Goal: Navigation & Orientation: Find specific page/section

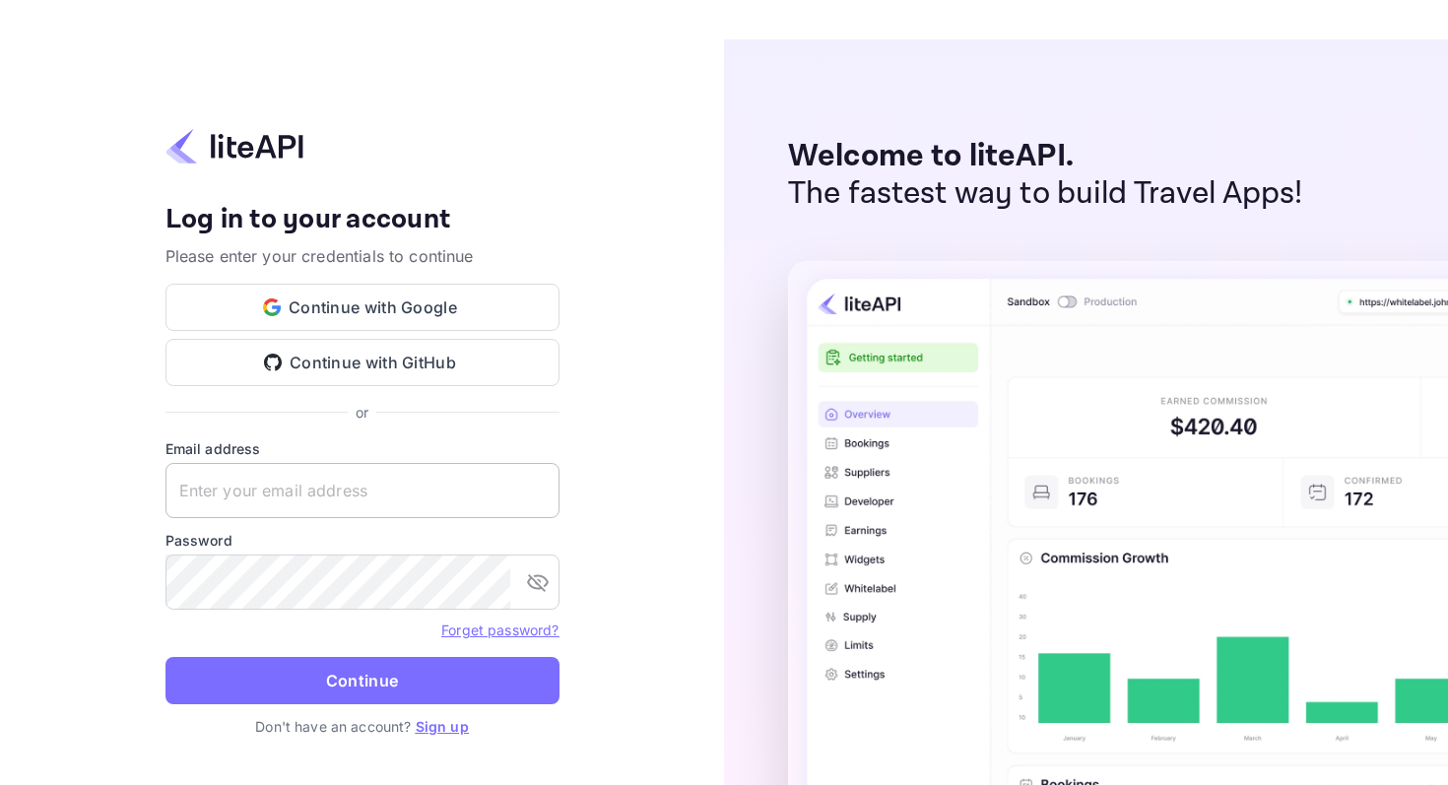
click at [429, 479] on input "text" at bounding box center [362, 490] width 394 height 55
type input "[EMAIL_ADDRESS][DOMAIN_NAME]"
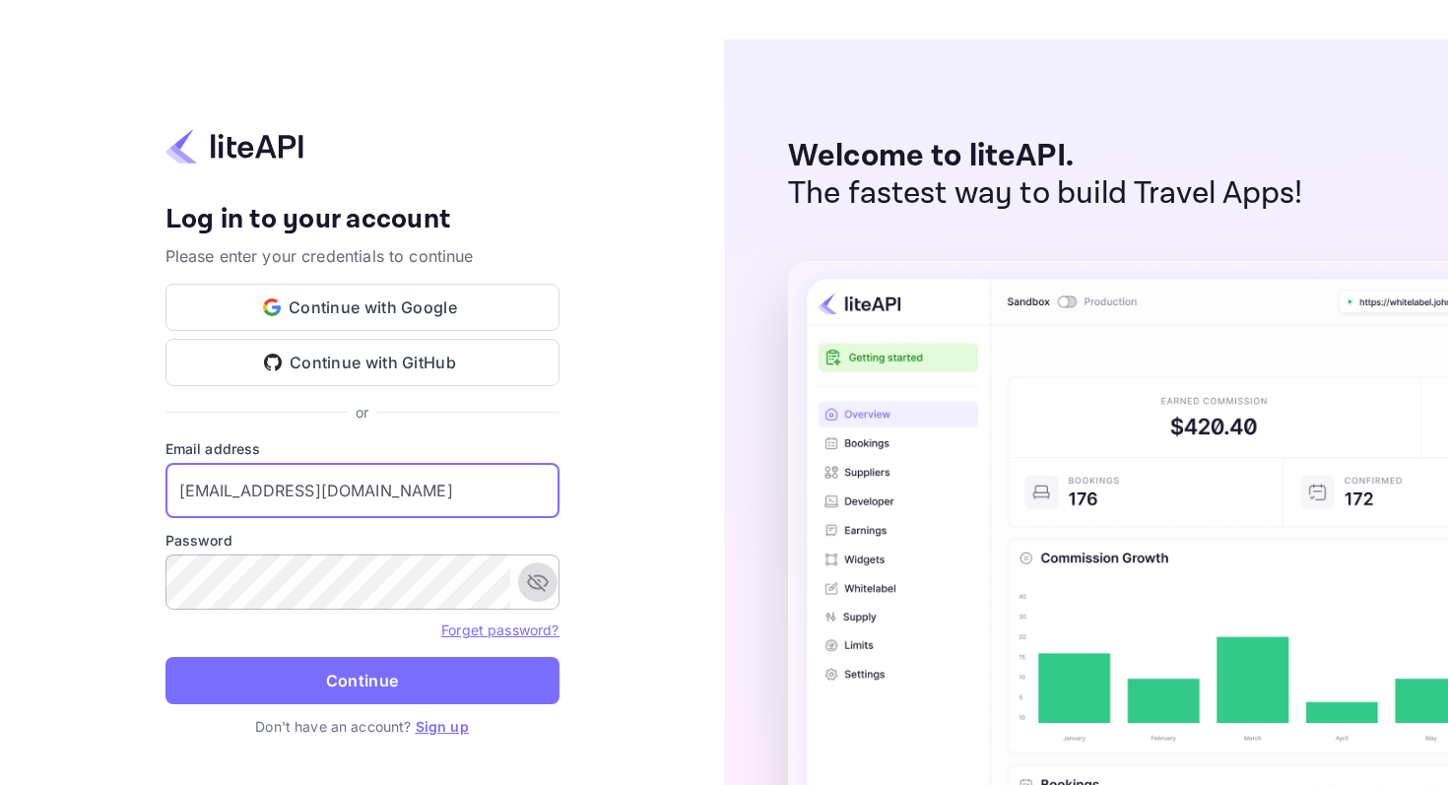
click at [537, 581] on icon "toggle password visibility" at bounding box center [538, 582] width 24 height 24
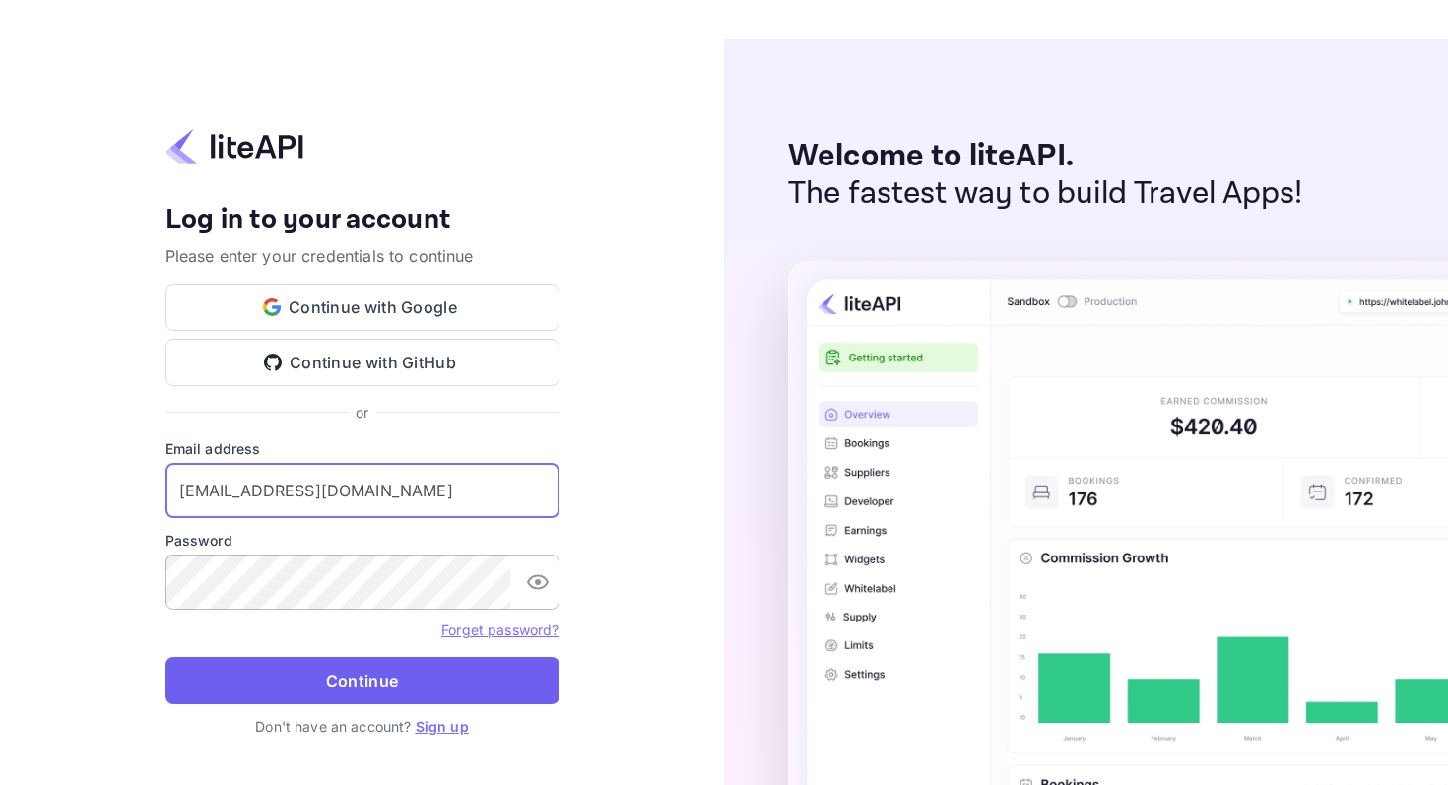
click at [317, 683] on button "Continue" at bounding box center [362, 680] width 394 height 47
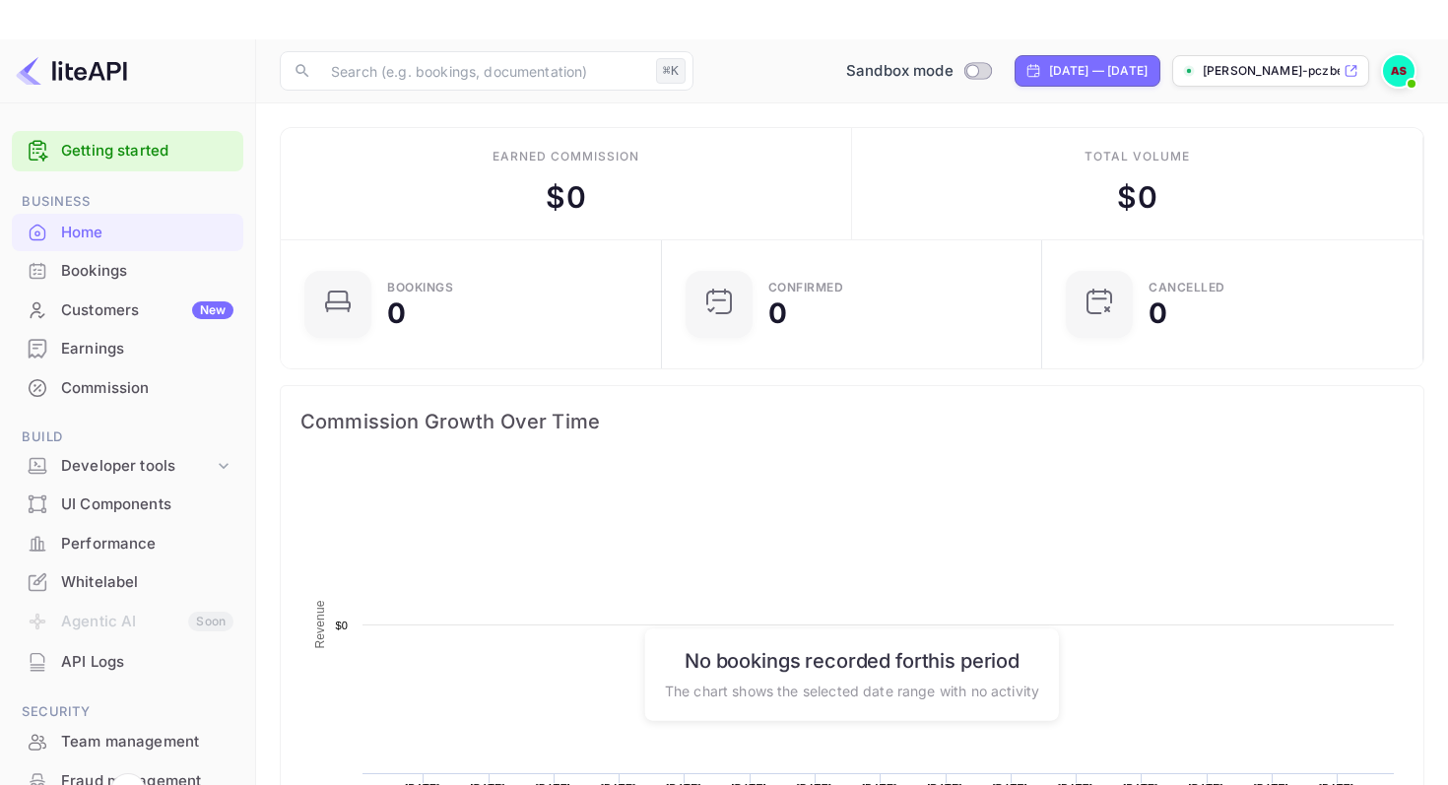
scroll to position [320, 369]
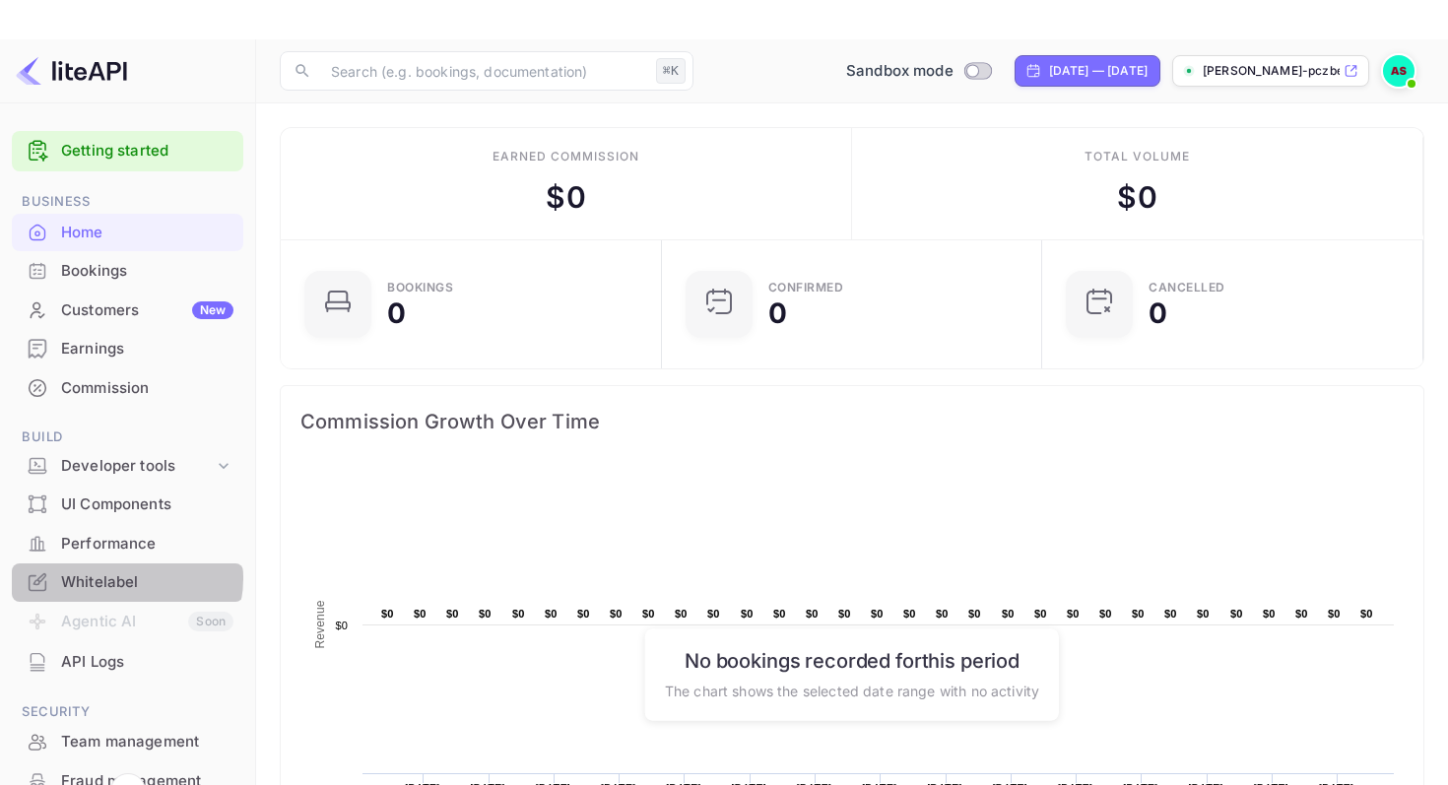
click at [123, 578] on div "Whitelabel" at bounding box center [147, 582] width 172 height 23
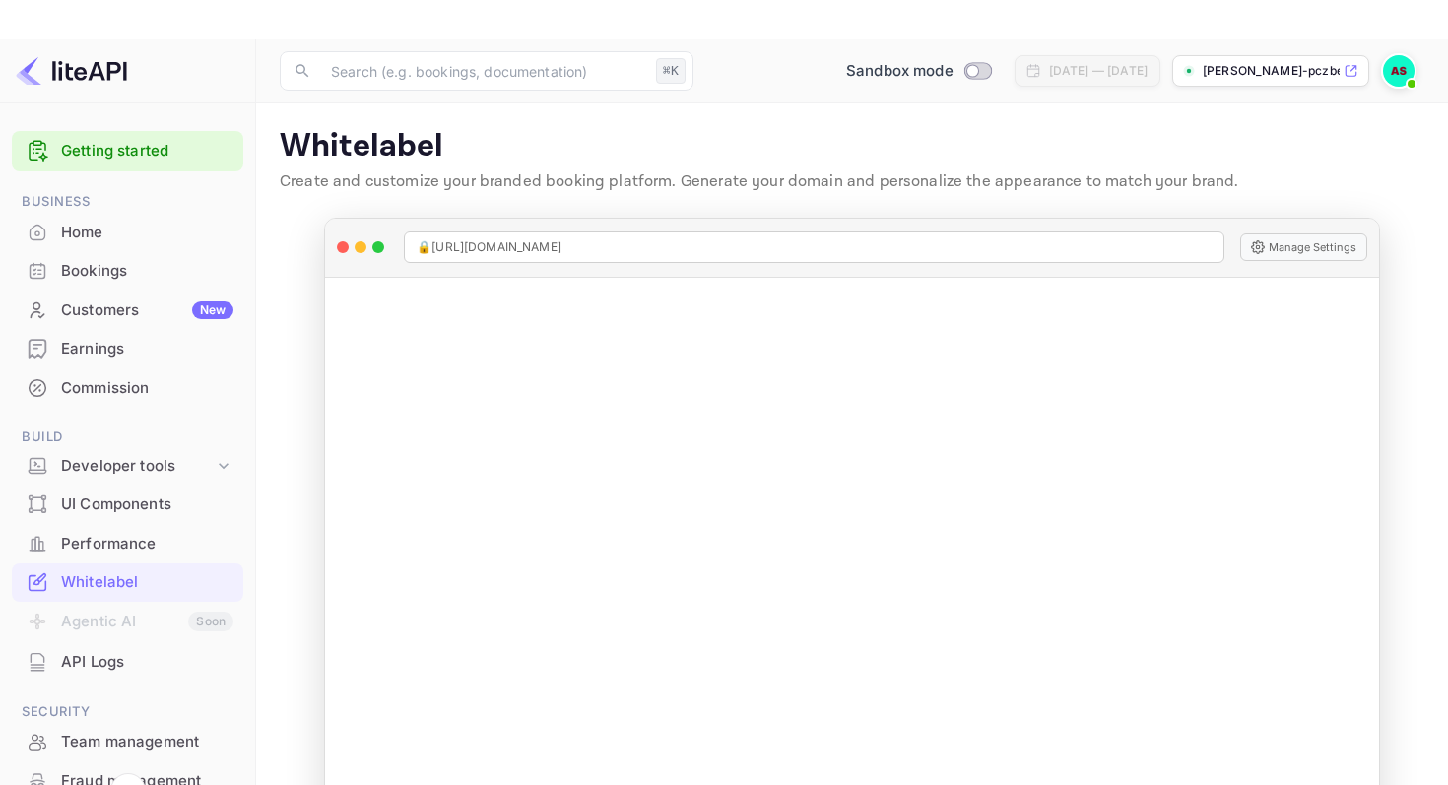
click at [1402, 66] on img at bounding box center [1399, 71] width 32 height 32
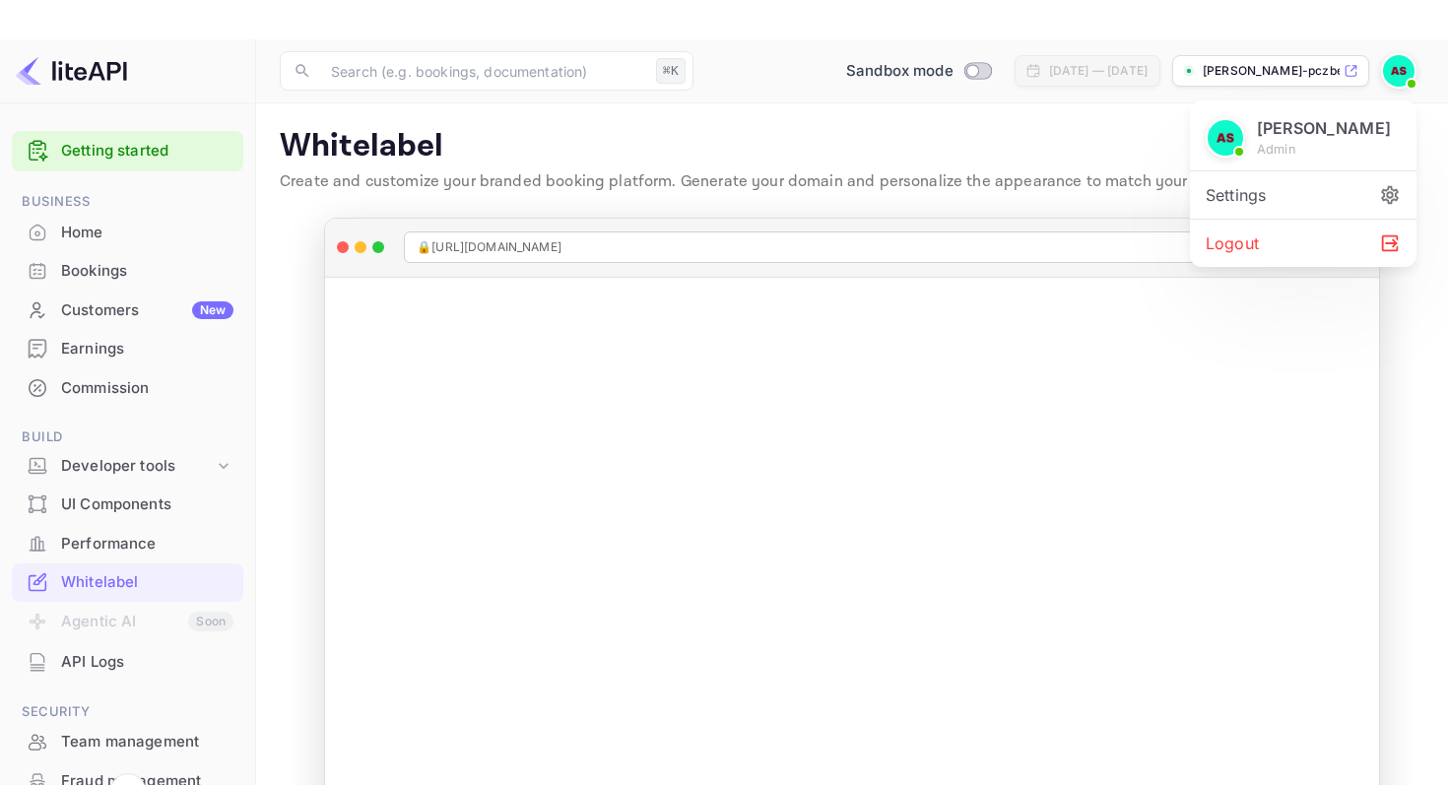
click at [1313, 191] on div "Settings" at bounding box center [1303, 194] width 226 height 47
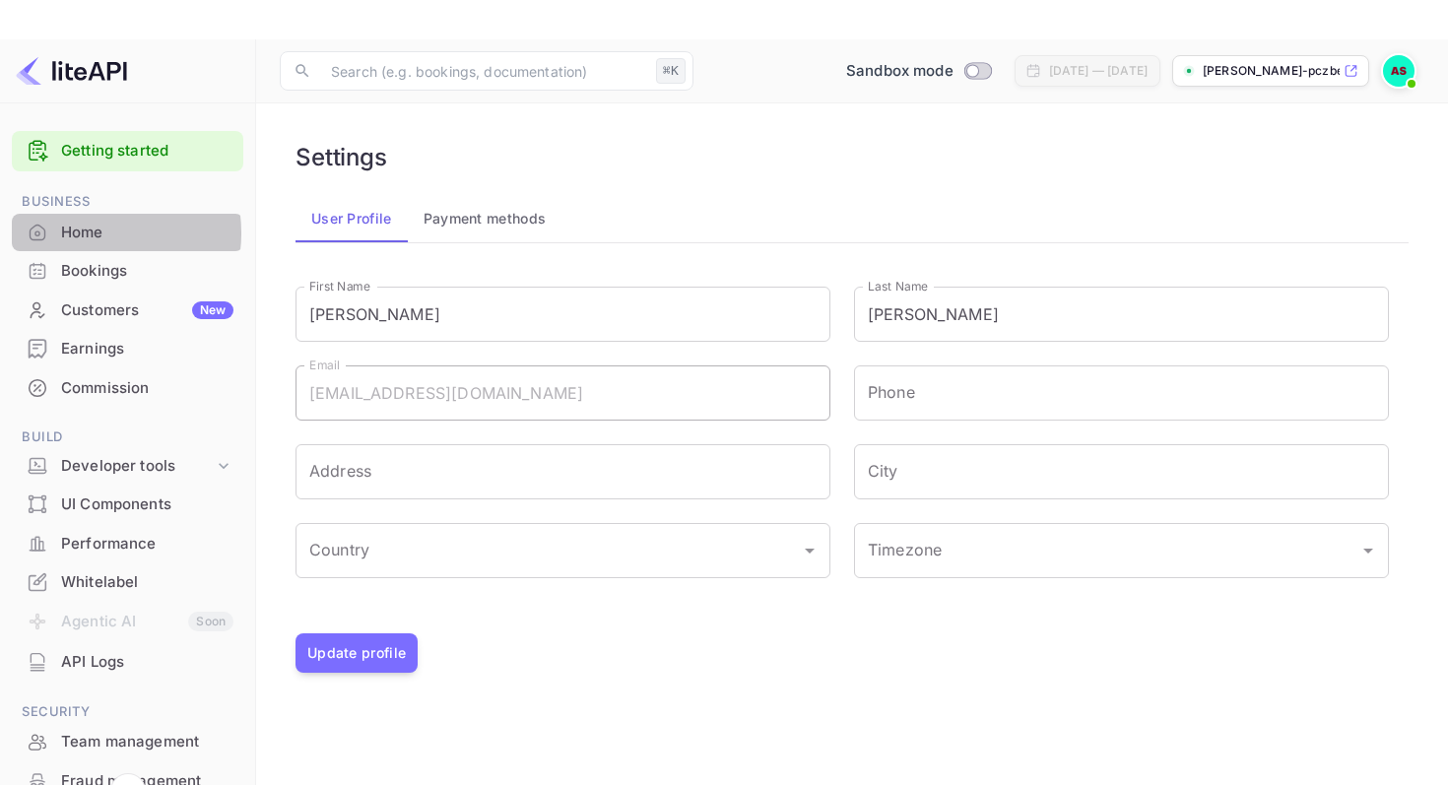
click at [93, 233] on div "Home" at bounding box center [147, 233] width 172 height 23
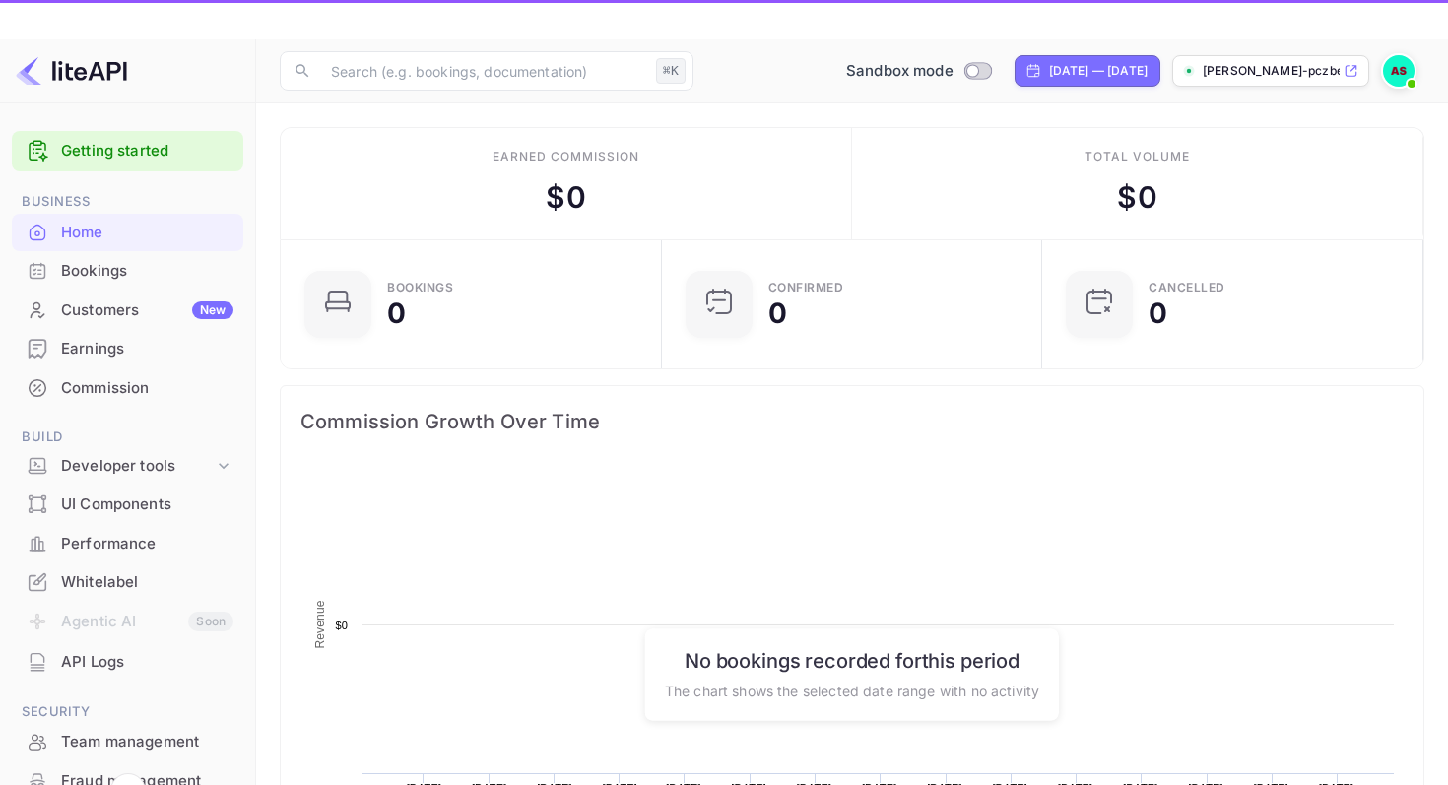
scroll to position [320, 369]
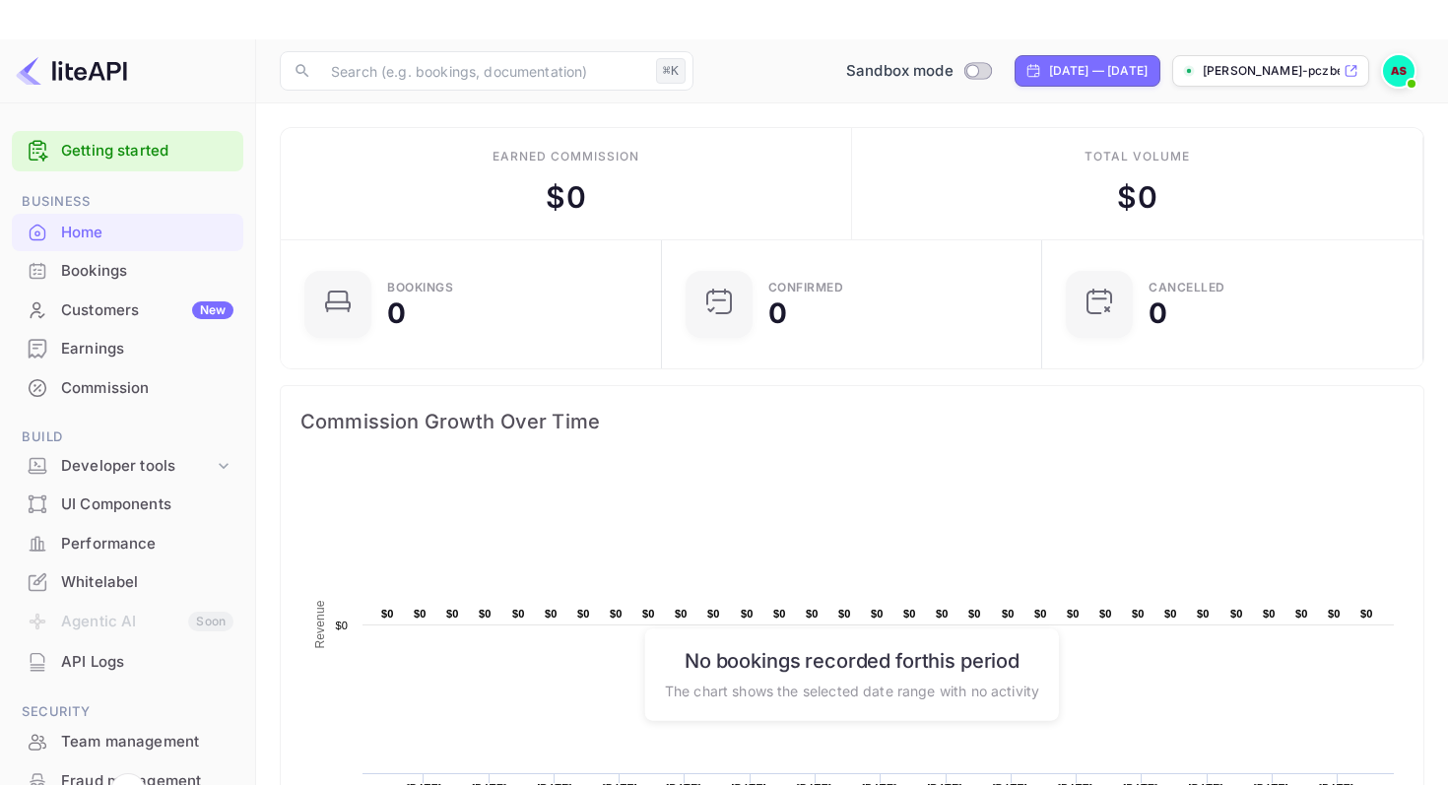
click at [152, 148] on link "Getting started" at bounding box center [147, 151] width 172 height 23
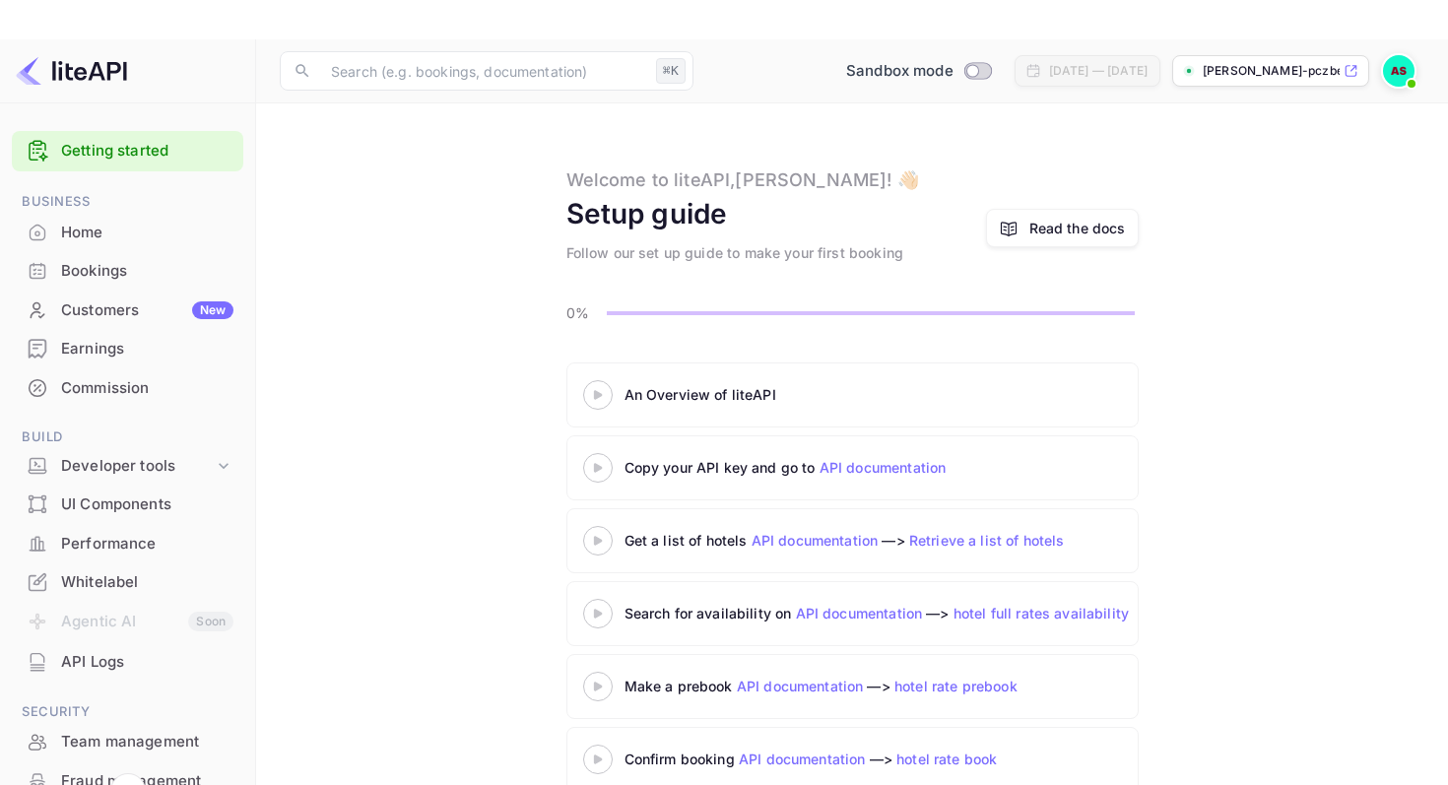
click at [88, 237] on div "Home" at bounding box center [147, 233] width 172 height 23
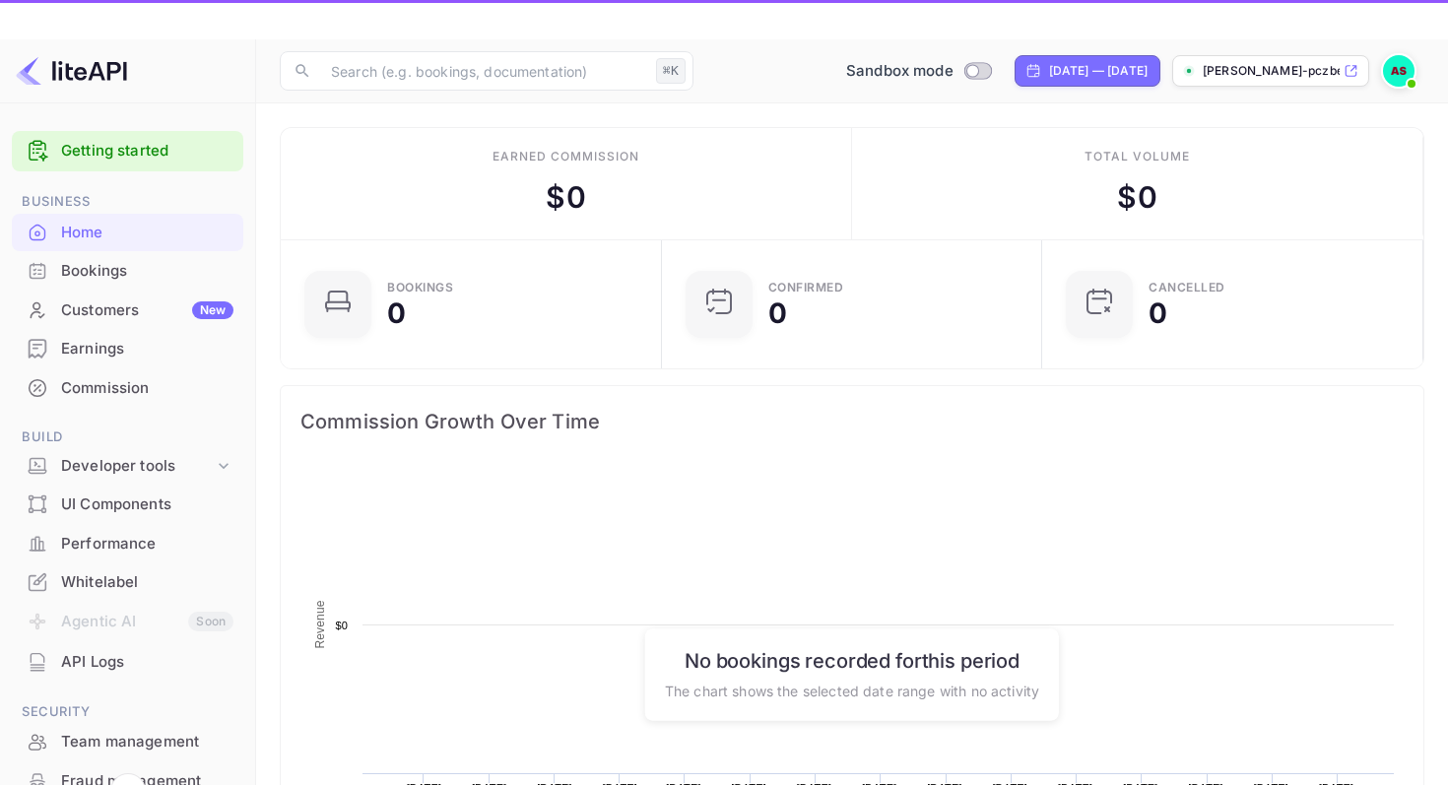
scroll to position [320, 369]
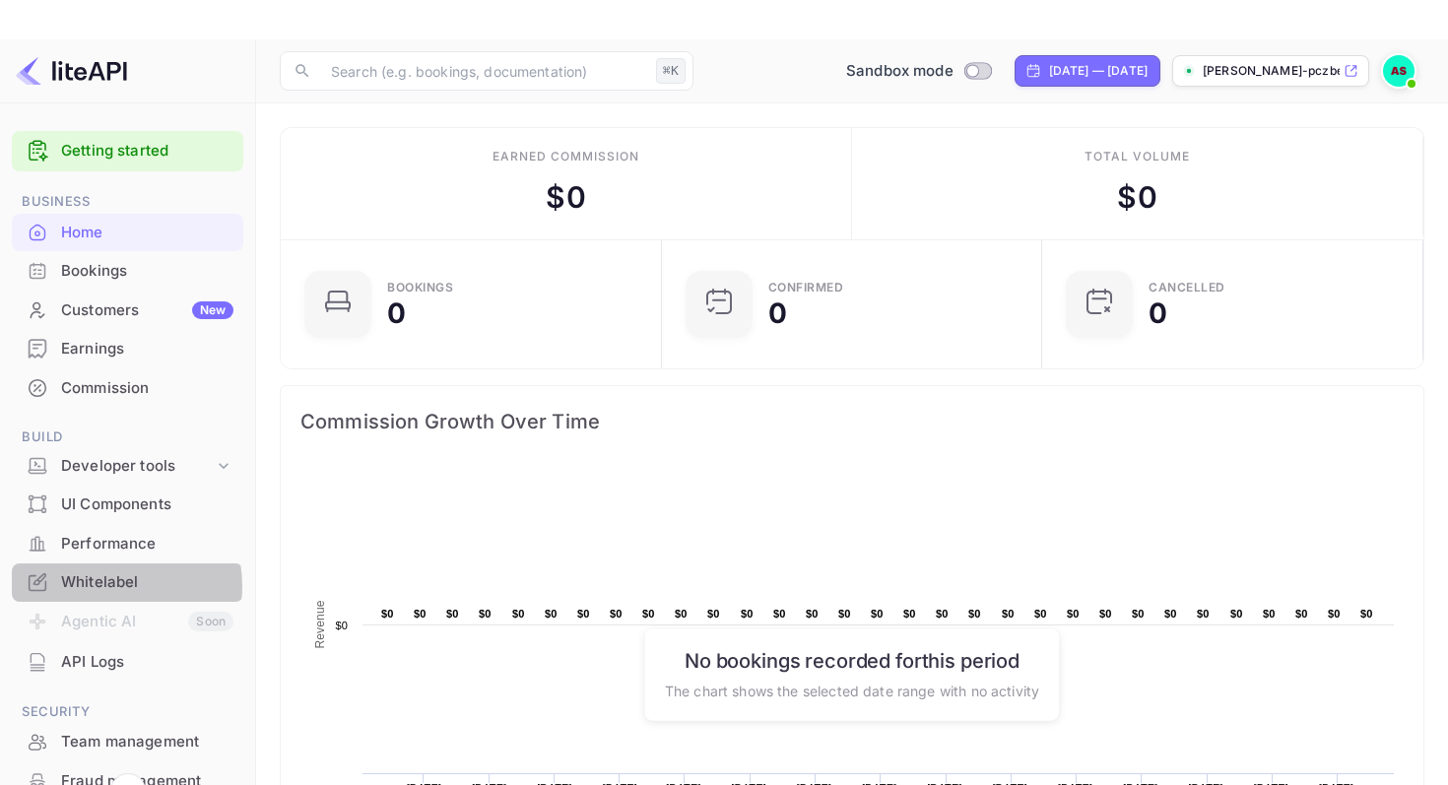
click at [108, 586] on div "Whitelabel" at bounding box center [147, 582] width 172 height 23
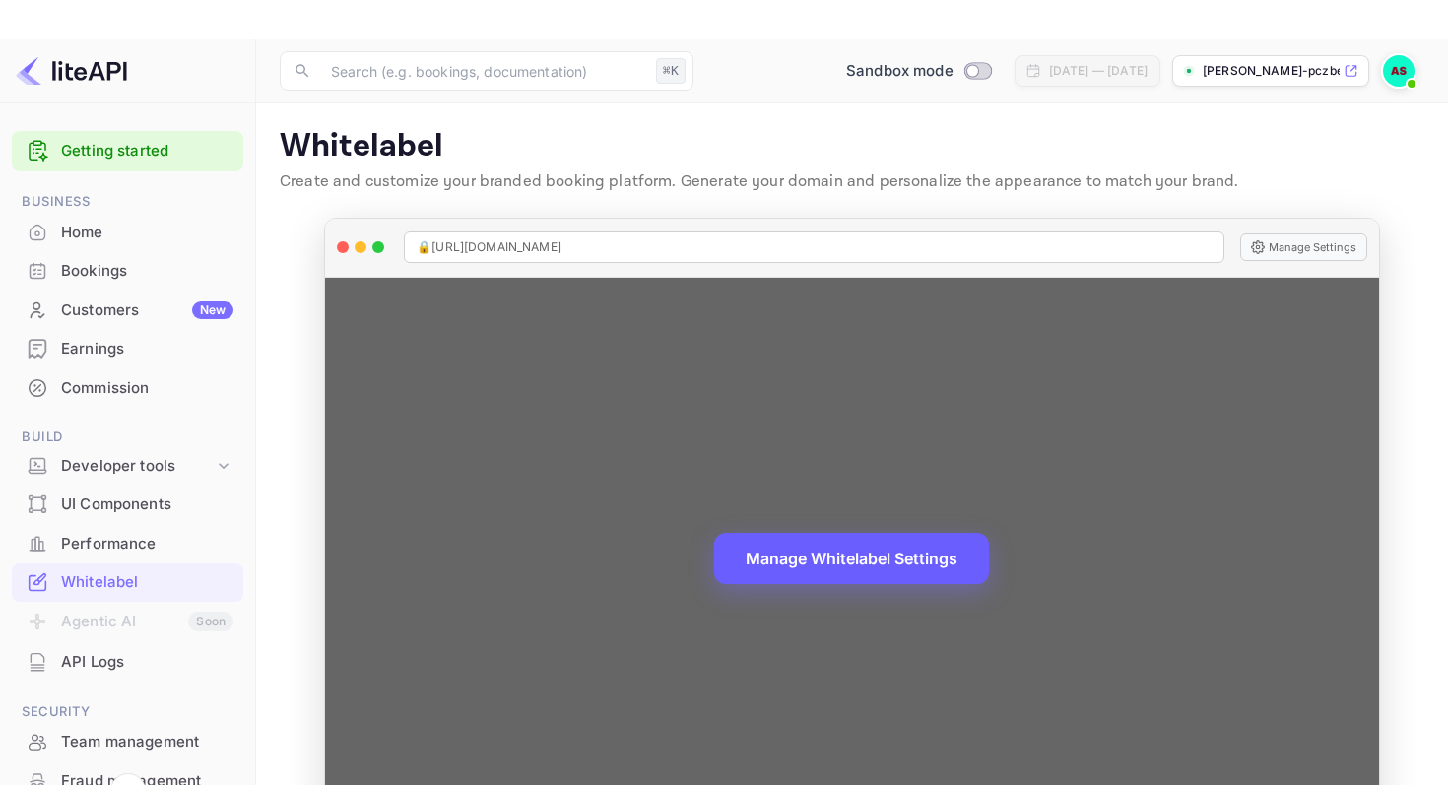
click at [857, 556] on button "Manage Whitelabel Settings" at bounding box center [851, 558] width 275 height 51
